Goal: Task Accomplishment & Management: Complete application form

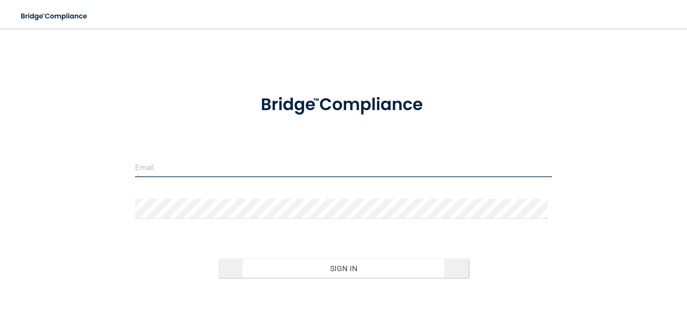
type input "[PERSON_NAME][EMAIL_ADDRESS][DOMAIN_NAME]"
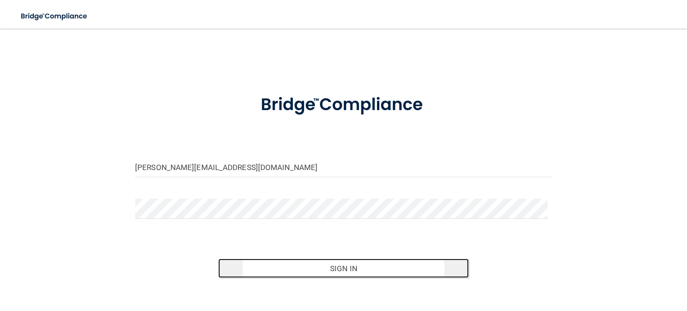
click at [351, 268] on button "Sign In" at bounding box center [343, 268] width 250 height 20
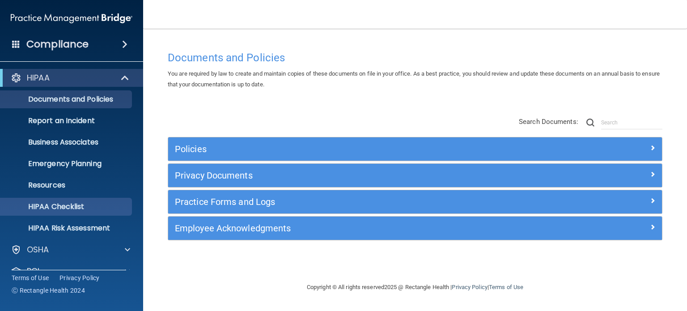
scroll to position [60, 0]
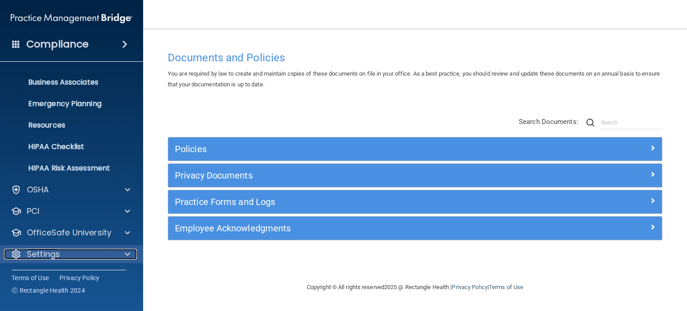
click at [123, 252] on div at bounding box center [126, 254] width 22 height 11
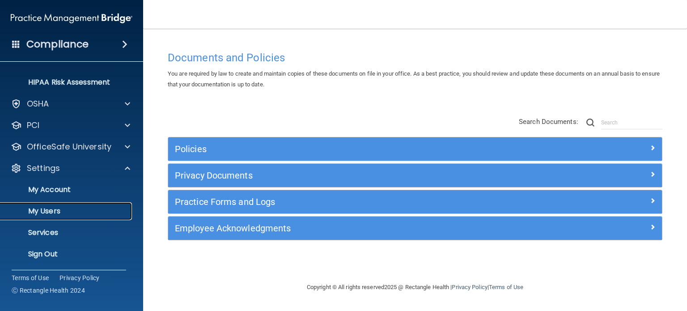
click at [46, 211] on p "My Users" at bounding box center [67, 211] width 122 height 9
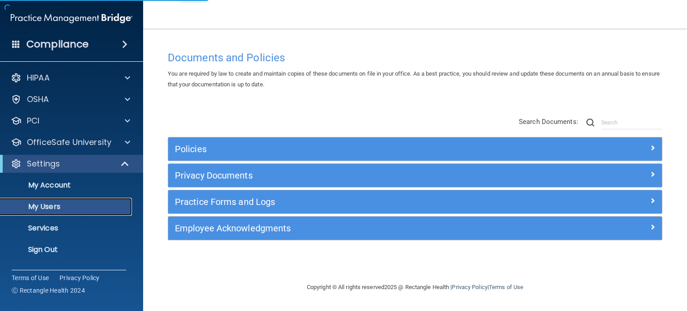
select select "20"
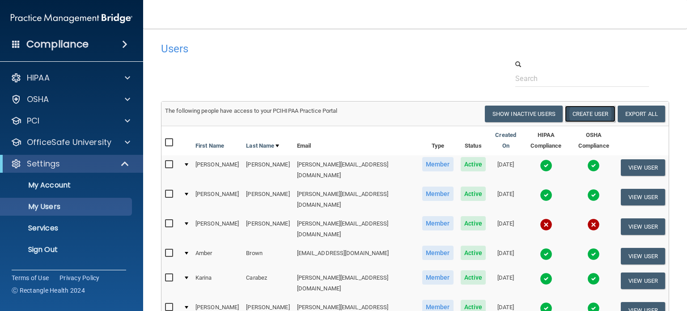
click at [593, 112] on button "Create User" at bounding box center [590, 114] width 51 height 17
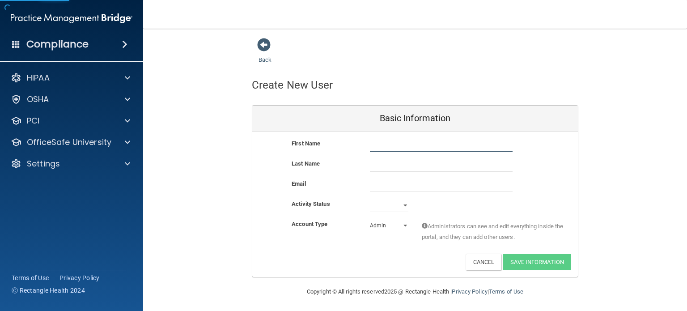
click at [375, 143] on input "text" at bounding box center [441, 144] width 143 height 13
type input "[PERSON_NAME]"
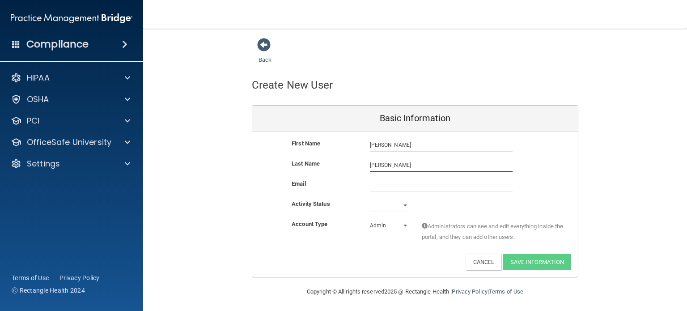
type input "[PERSON_NAME]"
paste input "[EMAIL_ADDRESS][DOMAIN_NAME]"
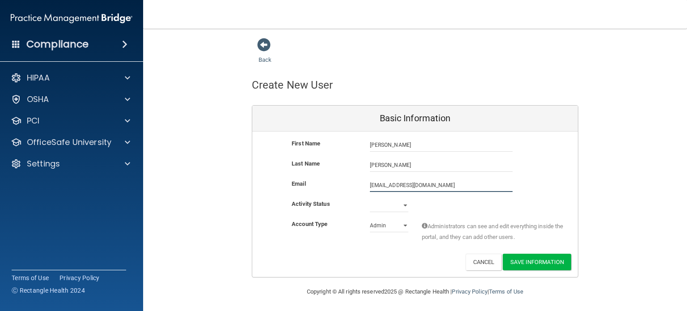
click at [377, 186] on input "[EMAIL_ADDRESS][DOMAIN_NAME]" at bounding box center [441, 184] width 143 height 13
type input "[EMAIL_ADDRESS][DOMAIN_NAME]"
click at [387, 205] on select "Active Inactive" at bounding box center [389, 205] width 38 height 13
select select "active"
click at [370, 199] on select "Active Inactive" at bounding box center [389, 205] width 38 height 13
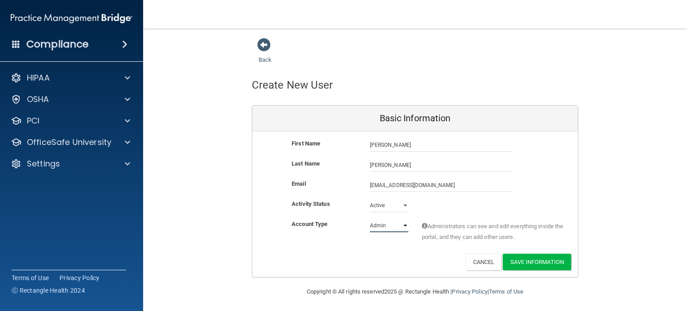
click at [381, 227] on select "Admin Member" at bounding box center [389, 225] width 38 height 13
select select "practice_member"
click at [370, 219] on select "Admin Member" at bounding box center [389, 225] width 38 height 13
click at [532, 259] on button "Save Information" at bounding box center [537, 262] width 68 height 17
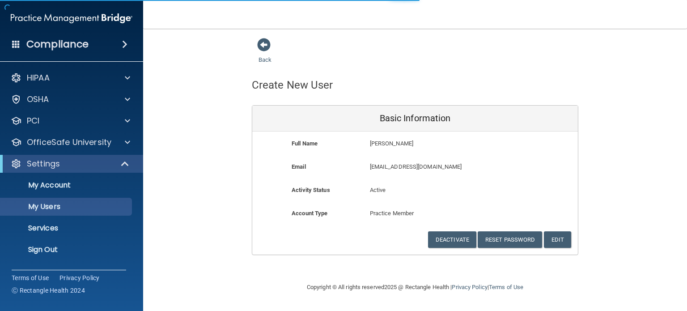
select select "20"
